Goal: Information Seeking & Learning: Learn about a topic

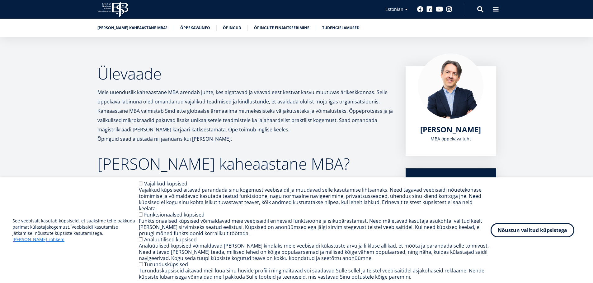
scroll to position [124, 0]
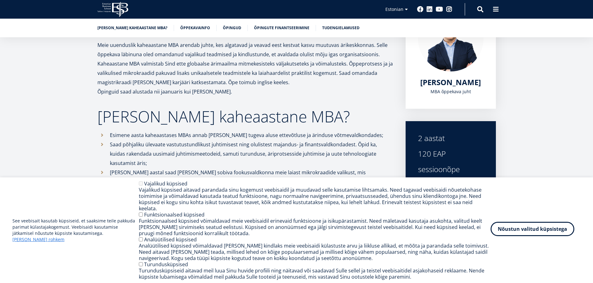
click at [527, 230] on button "Nõustun valitud küpsistega" at bounding box center [532, 229] width 84 height 14
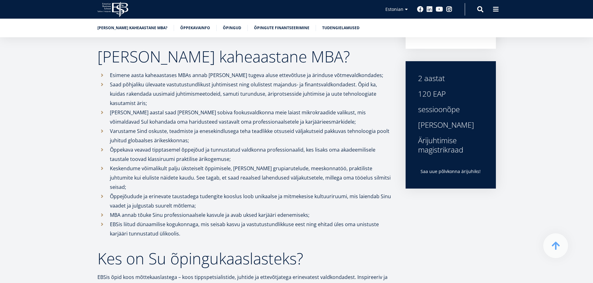
scroll to position [199, 0]
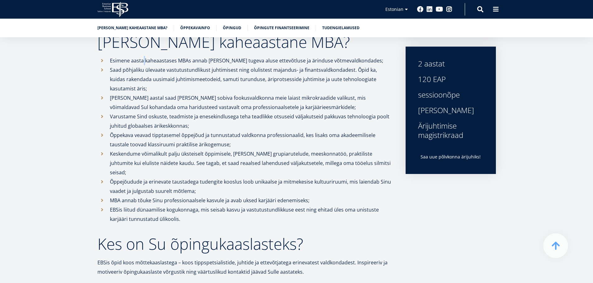
click at [145, 60] on p "Esimene aasta kaheaastases MBAs annab Sulle tugeva aluse ettevõtluse ja ärindus…" at bounding box center [251, 60] width 283 height 9
copy p
drag, startPoint x: 140, startPoint y: 47, endPoint x: 170, endPoint y: 47, distance: 30.8
click at [170, 47] on h2 "Miks valida kaheaastane MBA?" at bounding box center [245, 42] width 296 height 16
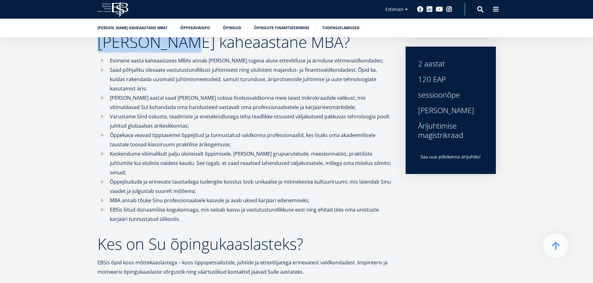
click at [160, 50] on h2 "Miks valida kaheaastane MBA?" at bounding box center [245, 42] width 296 height 16
click at [182, 44] on h2 "Miks valida kaheaastane MBA?" at bounding box center [245, 42] width 296 height 16
click at [176, 45] on h2 "Miks valida kaheaastane MBA?" at bounding box center [245, 42] width 296 height 16
copy h2
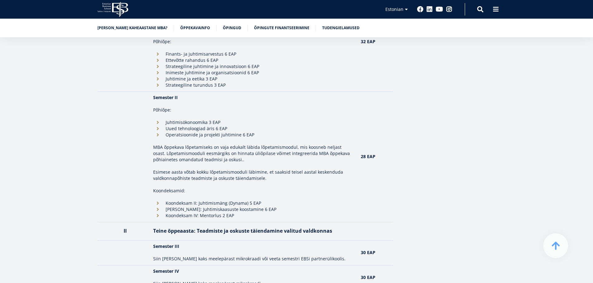
scroll to position [666, 0]
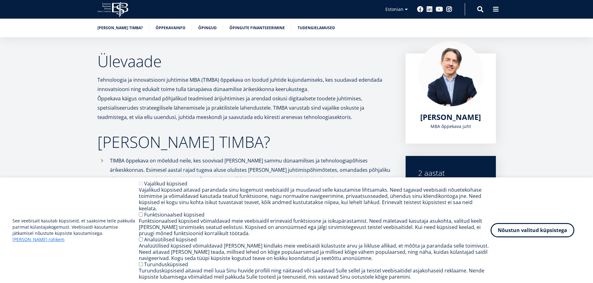
scroll to position [187, 0]
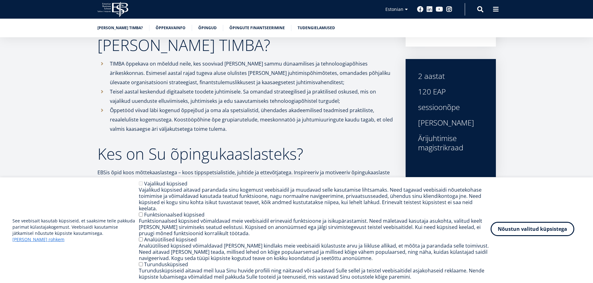
click at [519, 226] on button "Nõustun valitud küpsistega" at bounding box center [532, 229] width 84 height 14
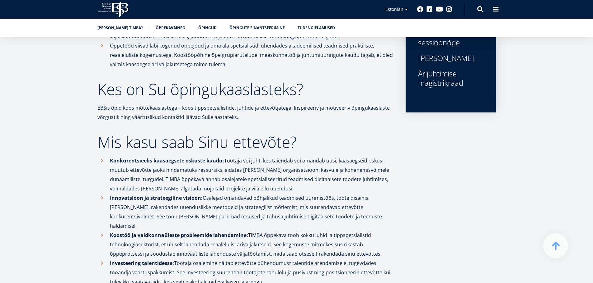
scroll to position [0, 0]
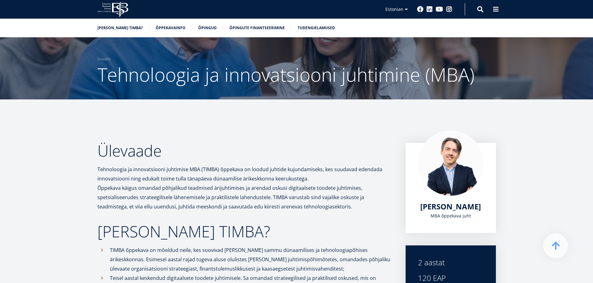
drag, startPoint x: 311, startPoint y: 217, endPoint x: 309, endPoint y: 90, distance: 127.6
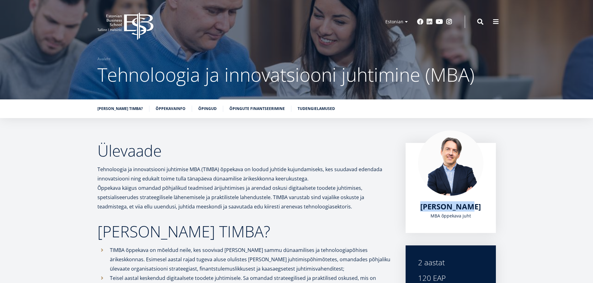
drag, startPoint x: 422, startPoint y: 206, endPoint x: 480, endPoint y: 208, distance: 57.6
click at [480, 208] on div "Marko Rillo MBA õppekava juht" at bounding box center [450, 188] width 90 height 90
